Goal: Task Accomplishment & Management: Manage account settings

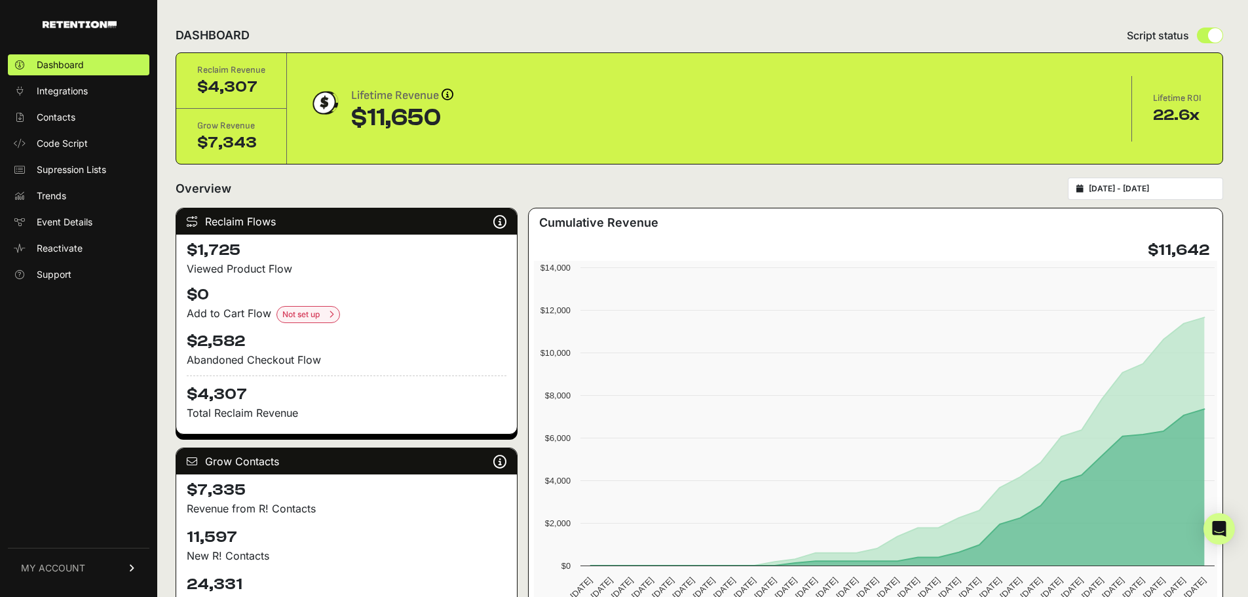
click at [64, 558] on link "MY ACCOUNT" at bounding box center [78, 567] width 141 height 40
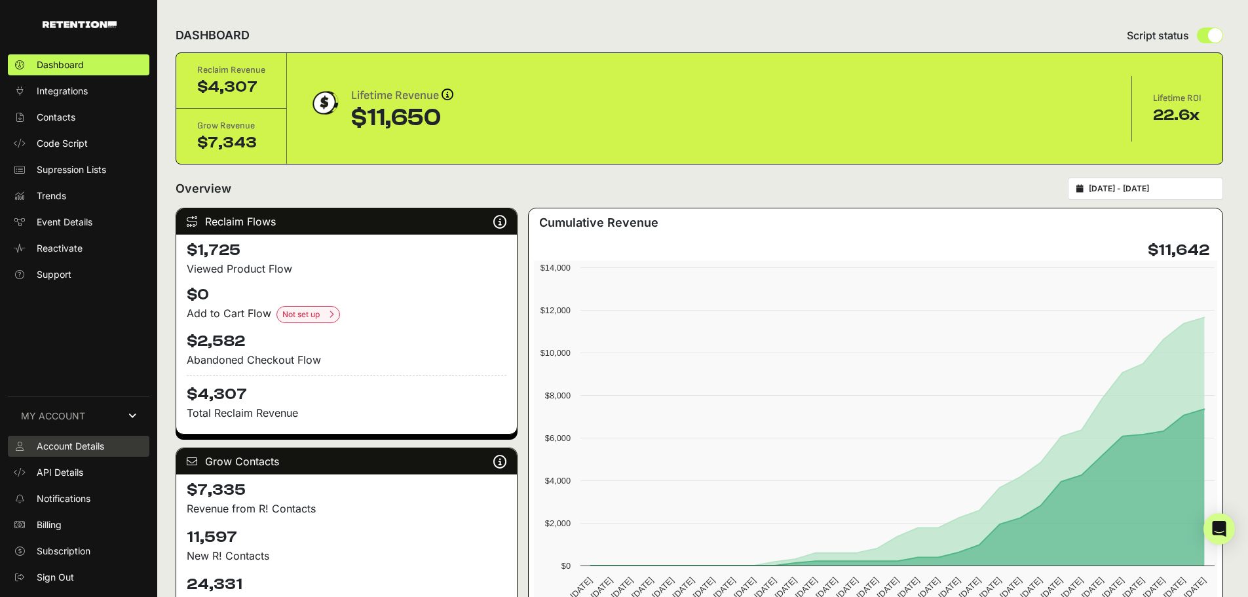
click at [70, 445] on span "Account Details" at bounding box center [70, 445] width 67 height 13
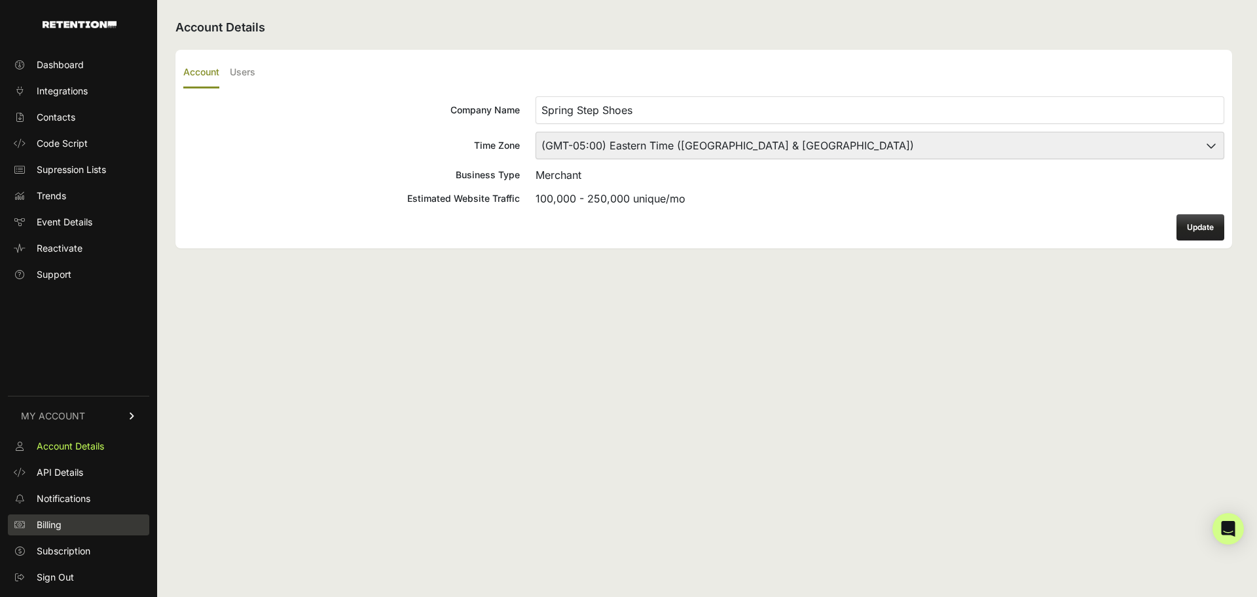
click at [65, 525] on link "Billing" at bounding box center [78, 524] width 141 height 21
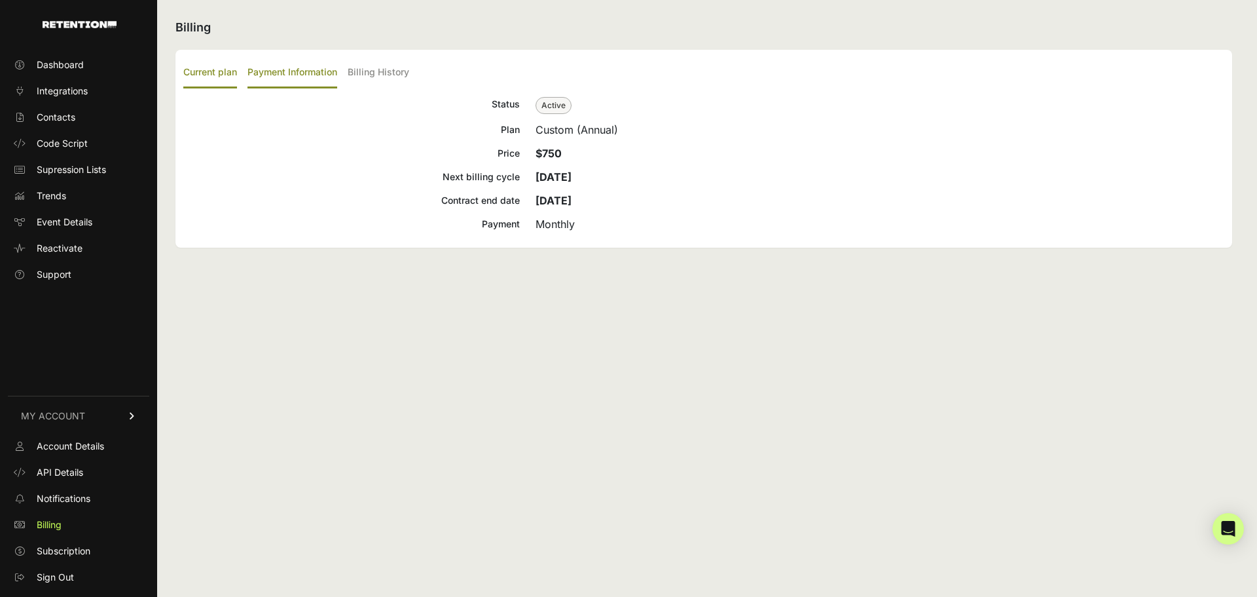
click at [316, 73] on label "Payment Information" at bounding box center [293, 73] width 90 height 31
click at [0, 0] on input "Payment Information" at bounding box center [0, 0] width 0 height 0
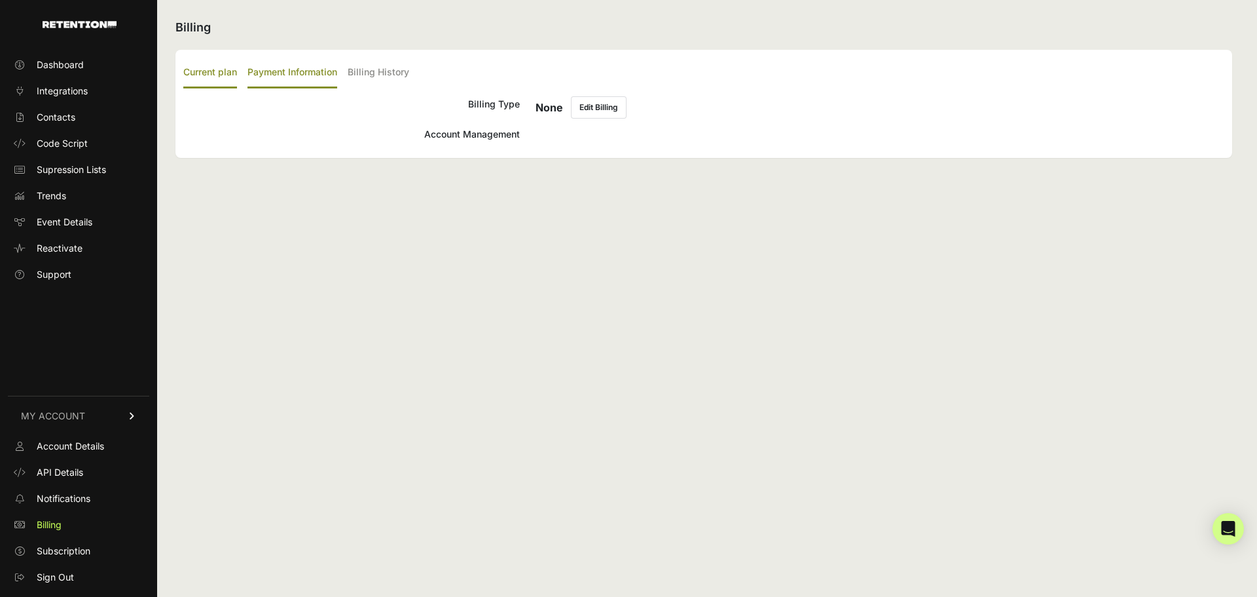
click at [206, 63] on label "Current plan" at bounding box center [210, 73] width 54 height 31
click at [0, 0] on input "Current plan" at bounding box center [0, 0] width 0 height 0
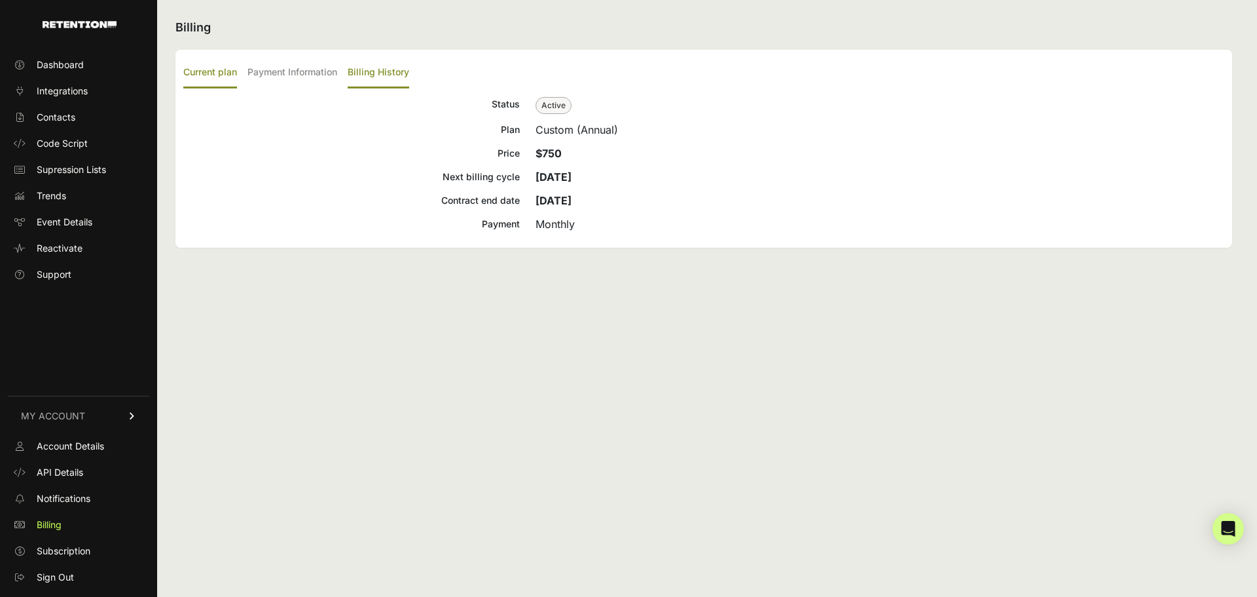
click at [352, 75] on label "Billing History" at bounding box center [379, 73] width 62 height 31
click at [0, 0] on input "Billing History" at bounding box center [0, 0] width 0 height 0
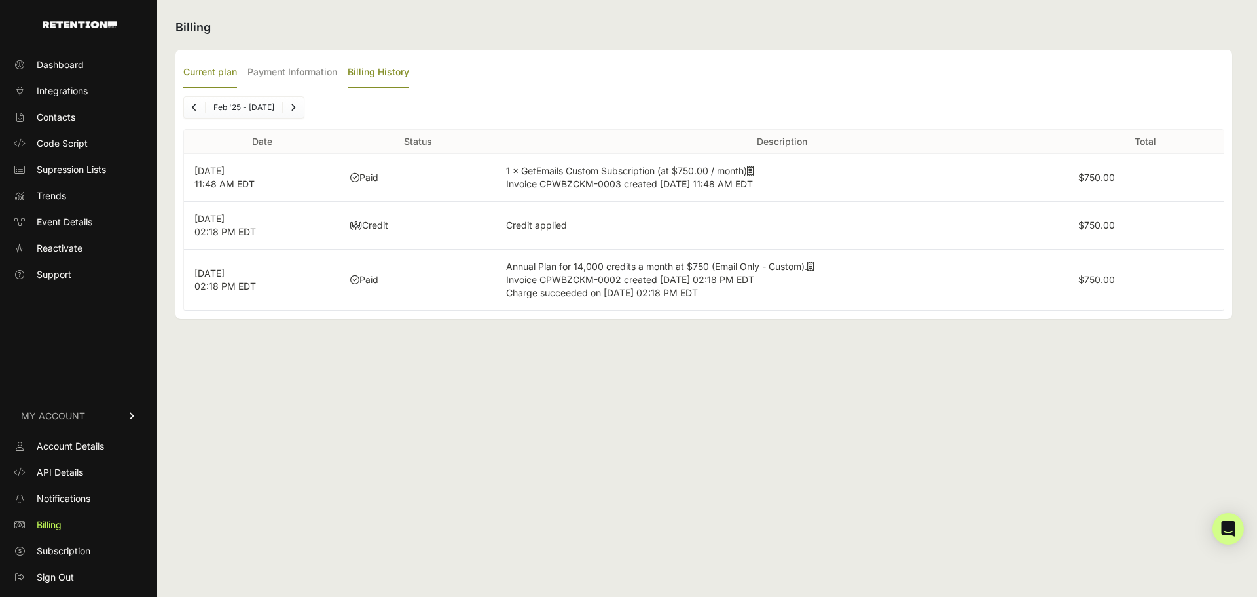
click at [218, 77] on label "Current plan" at bounding box center [210, 73] width 54 height 31
click at [0, 0] on input "Current plan" at bounding box center [0, 0] width 0 height 0
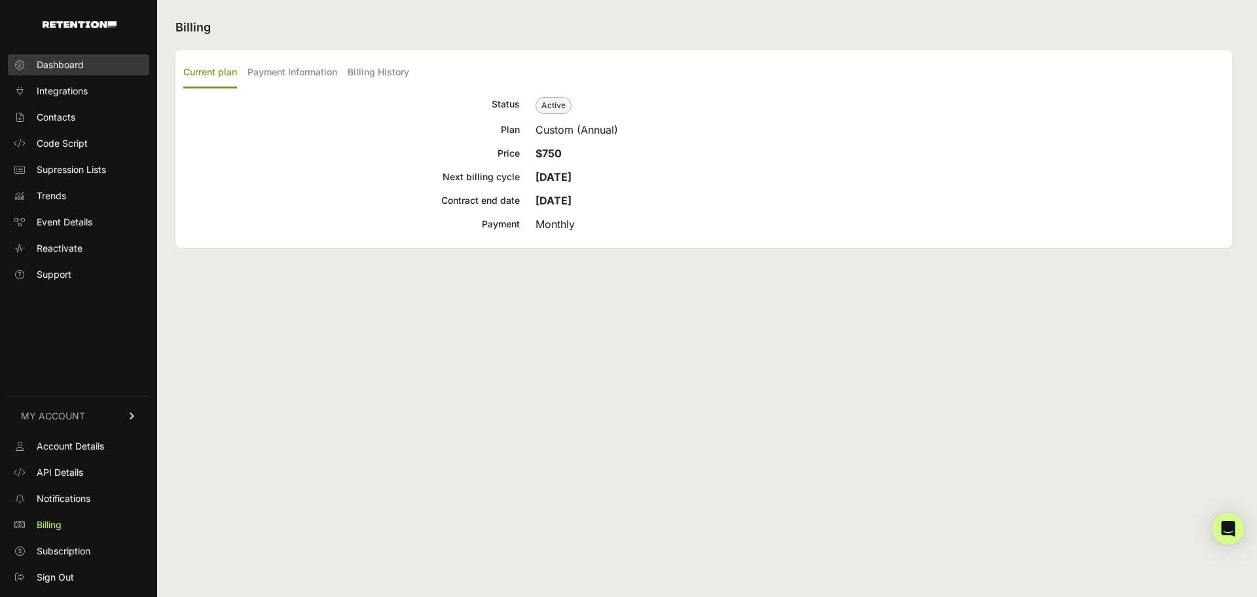
click at [56, 67] on span "Dashboard" at bounding box center [60, 64] width 47 height 13
